Goal: Information Seeking & Learning: Learn about a topic

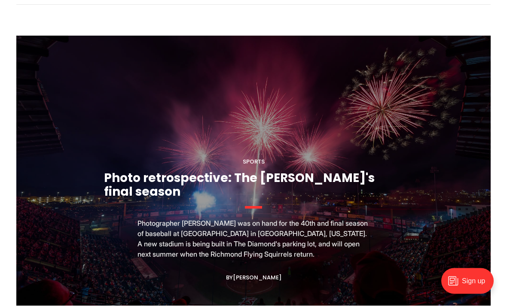
scroll to position [765, 0]
click at [339, 200] on link "Photo retrospective: The [PERSON_NAME]'s final season" at bounding box center [239, 185] width 271 height 31
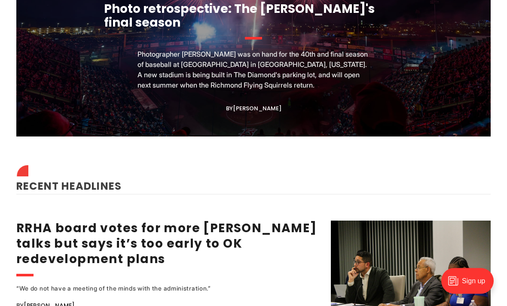
scroll to position [935, 0]
click at [276, 31] on link "Photo retrospective: The [PERSON_NAME]'s final season" at bounding box center [239, 15] width 271 height 31
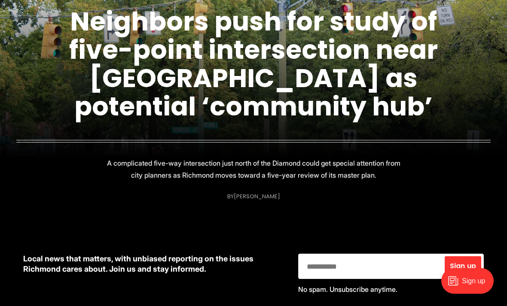
scroll to position [153, 0]
click at [277, 89] on link "Neighbors push for study of five-point intersection near [GEOGRAPHIC_DATA] as p…" at bounding box center [253, 63] width 369 height 121
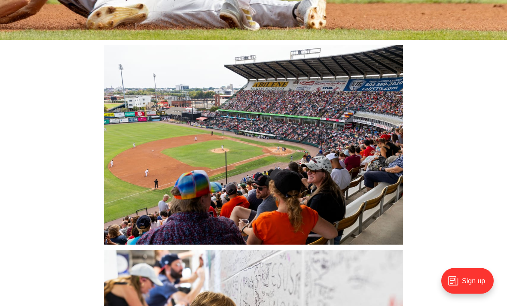
scroll to position [7603, 0]
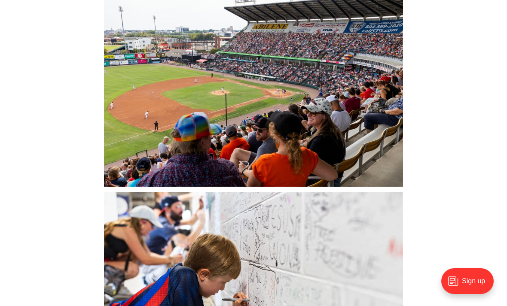
click at [322, 83] on img at bounding box center [253, 86] width 299 height 199
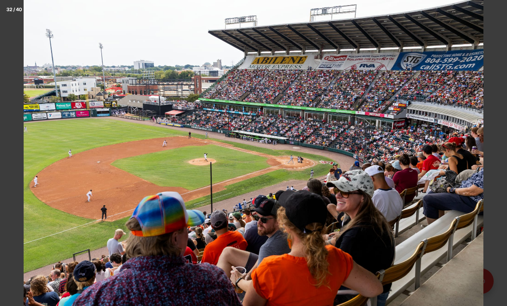
scroll to position [7630, 0]
click at [46, 177] on img at bounding box center [254, 153] width 460 height 306
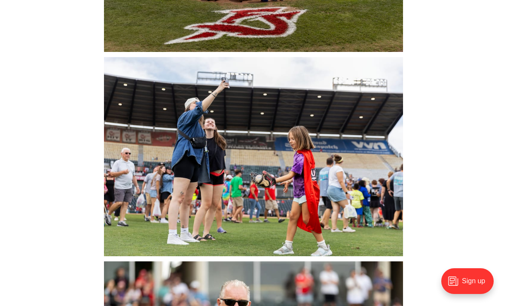
scroll to position [8766, 0]
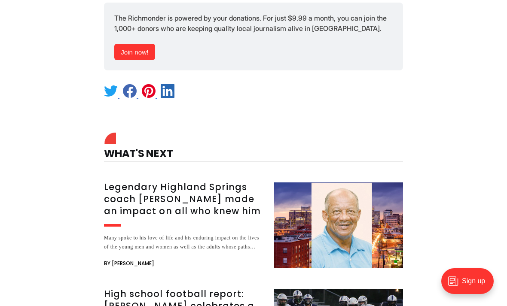
scroll to position [9575, 0]
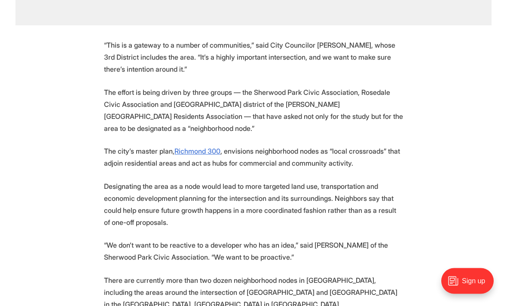
scroll to position [1037, 0]
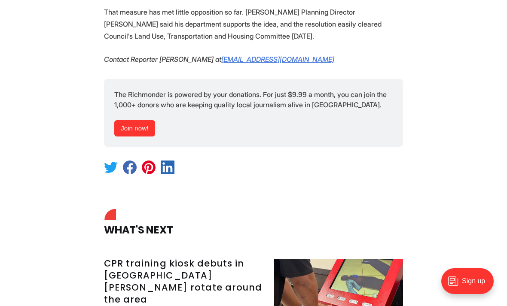
scroll to position [1425, 0]
